Goal: Communication & Community: Participate in discussion

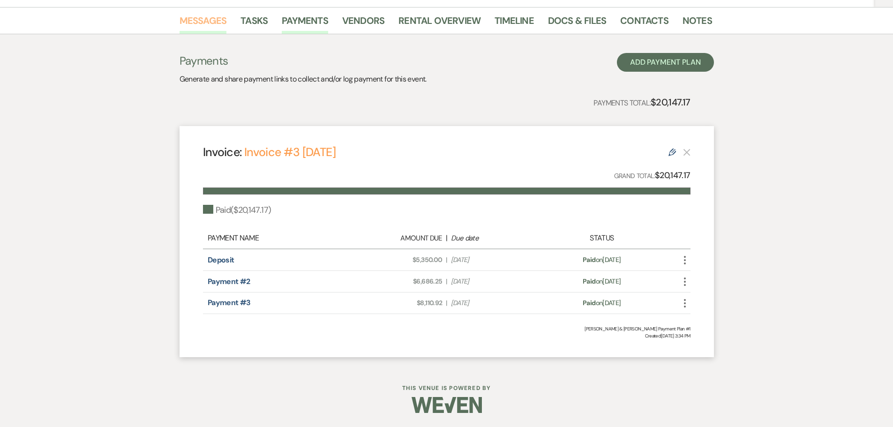
drag, startPoint x: 0, startPoint y: 0, endPoint x: 213, endPoint y: 23, distance: 214.2
click at [213, 23] on link "Messages" at bounding box center [203, 23] width 47 height 21
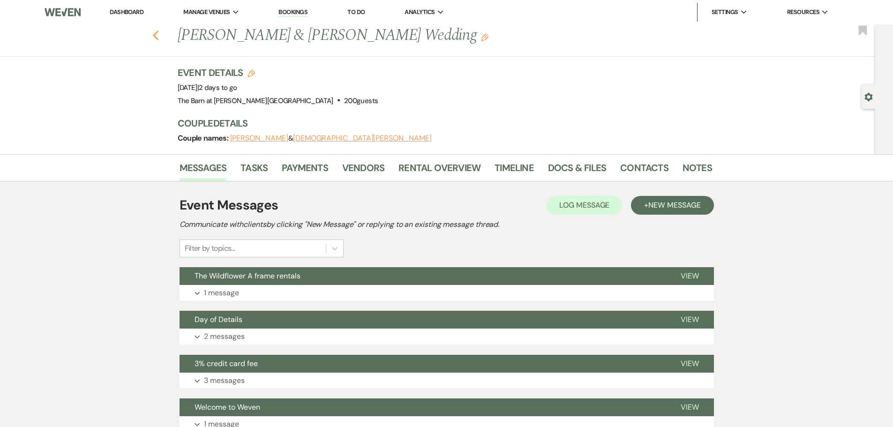
click at [159, 37] on icon "Previous" at bounding box center [155, 35] width 7 height 11
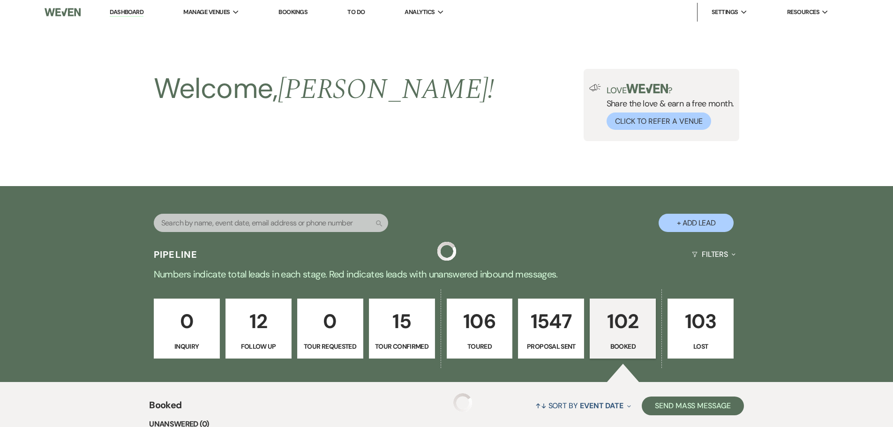
scroll to position [400, 0]
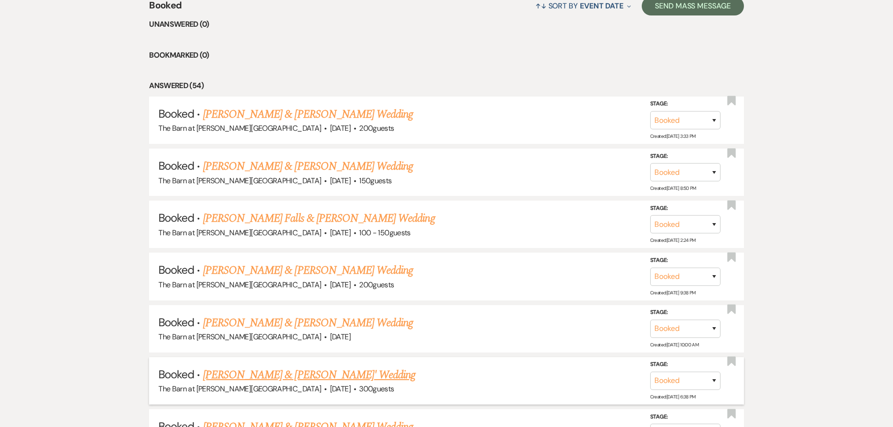
click at [256, 376] on link "[PERSON_NAME] & [PERSON_NAME]' Wedding" at bounding box center [309, 375] width 213 height 17
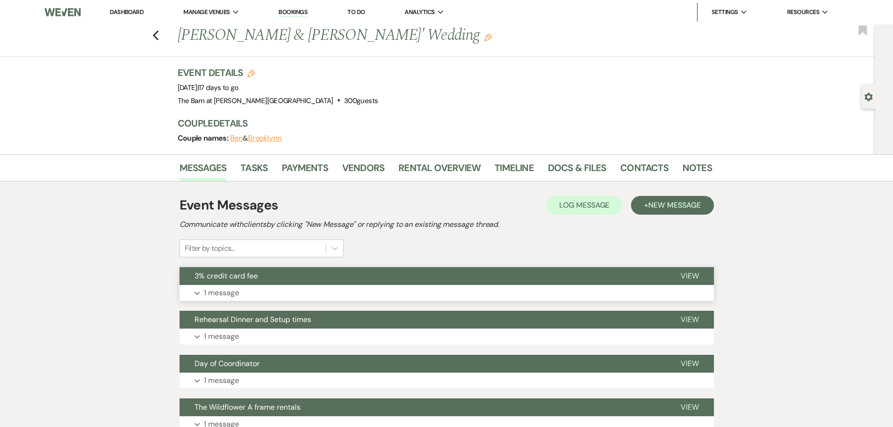
click at [212, 295] on p "1 message" at bounding box center [221, 293] width 35 height 12
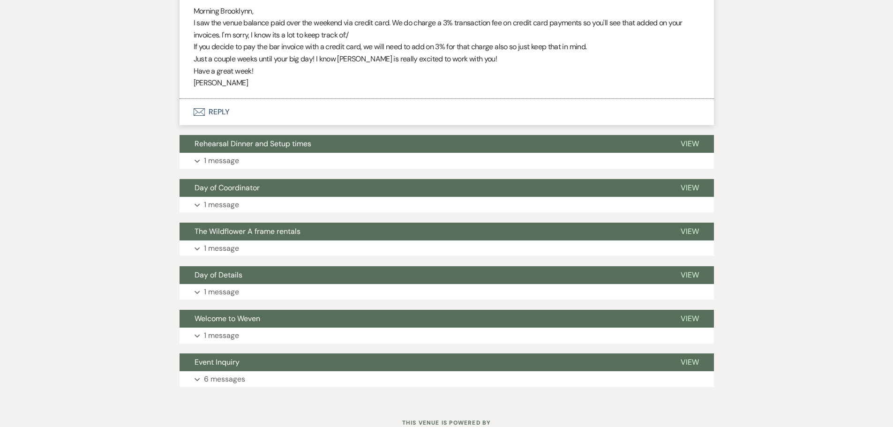
scroll to position [328, 0]
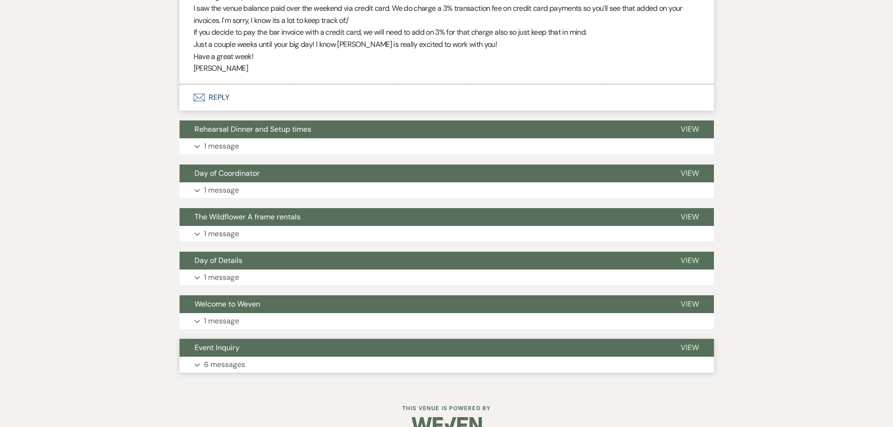
click at [214, 367] on p "6 messages" at bounding box center [224, 365] width 41 height 12
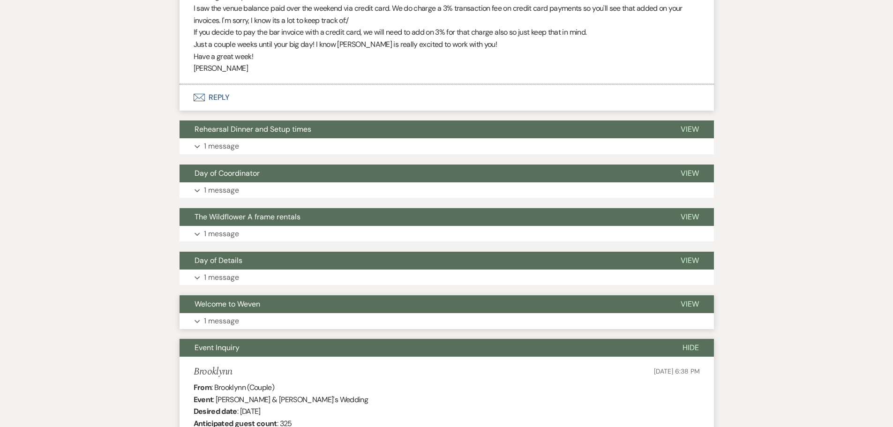
click at [220, 322] on p "1 message" at bounding box center [221, 321] width 35 height 12
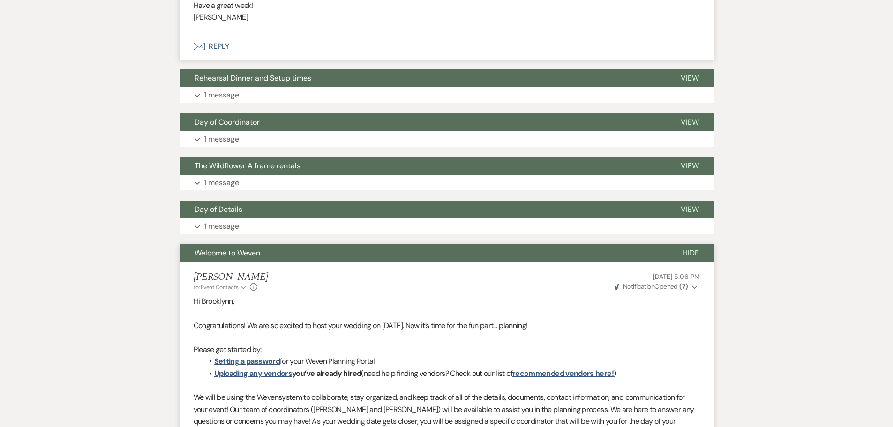
scroll to position [375, 0]
